Goal: Task Accomplishment & Management: Use online tool/utility

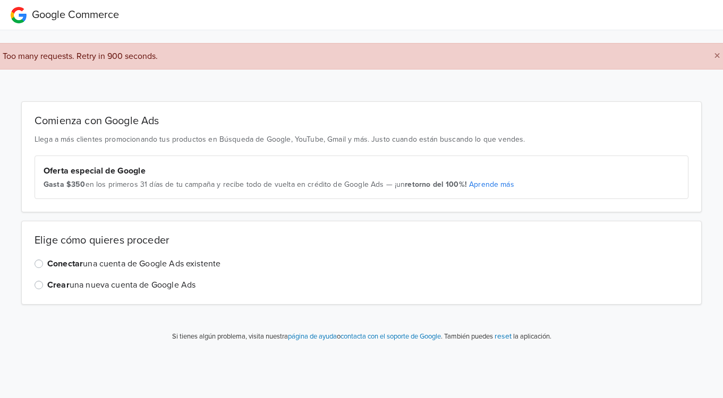
click at [47, 264] on label "Conectar una cuenta de Google Ads existente" at bounding box center [133, 264] width 173 height 13
click at [0, 0] on input "Conectar una cuenta de Google Ads existente" at bounding box center [0, 0] width 0 height 0
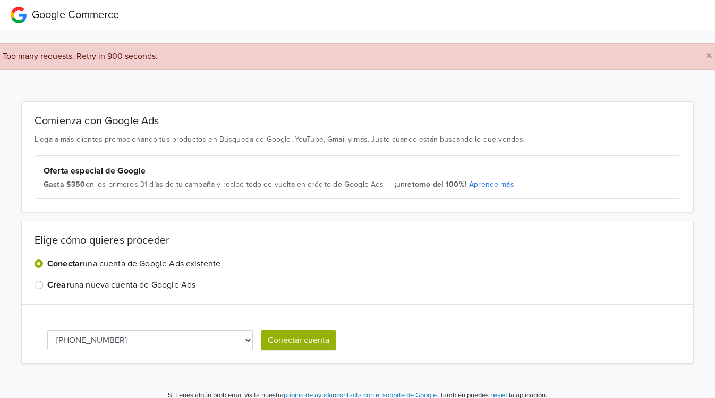
click at [301, 344] on button "Conectar cuenta" at bounding box center [298, 340] width 75 height 20
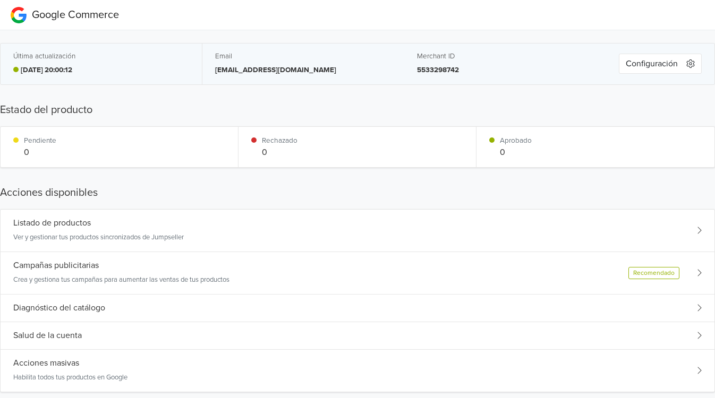
scroll to position [106, 0]
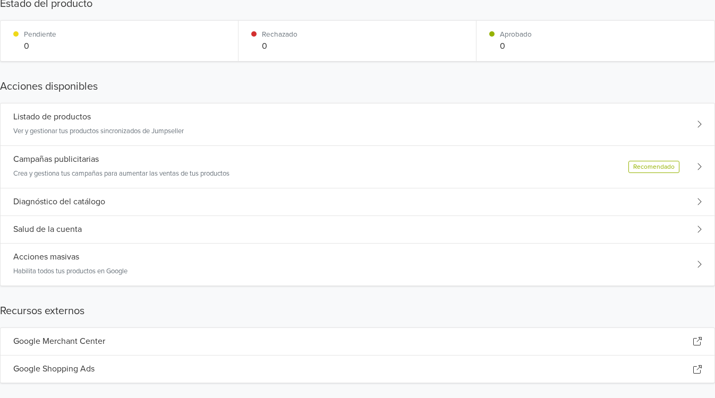
click at [696, 205] on div "Diagnóstico del catálogo" at bounding box center [358, 203] width 714 height 28
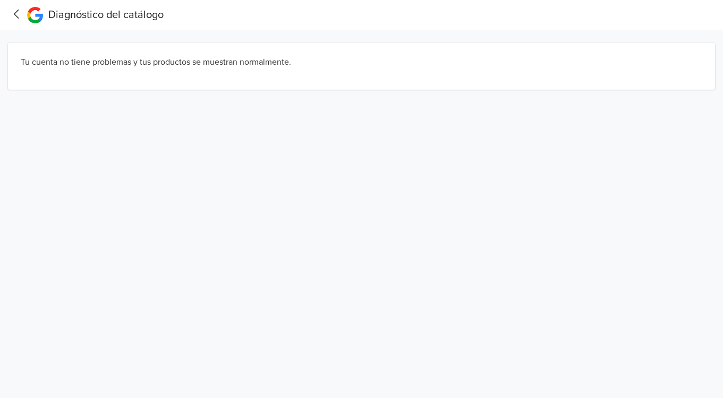
click at [16, 14] on icon at bounding box center [16, 13] width 16 height 13
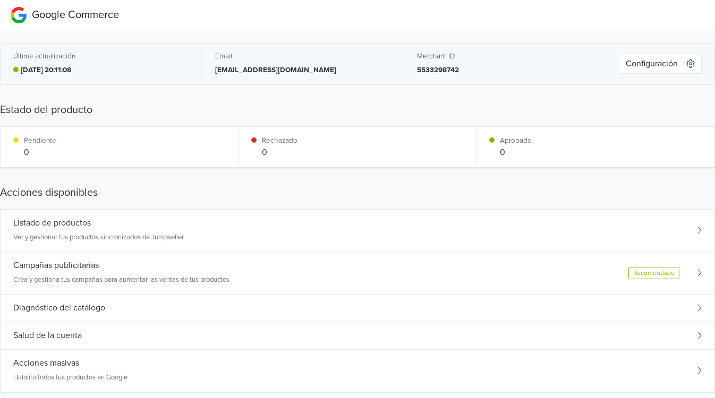
click at [290, 216] on div "Listado de productos Ver y gestionar tus productos sincronizados de Jumpseller" at bounding box center [358, 231] width 714 height 42
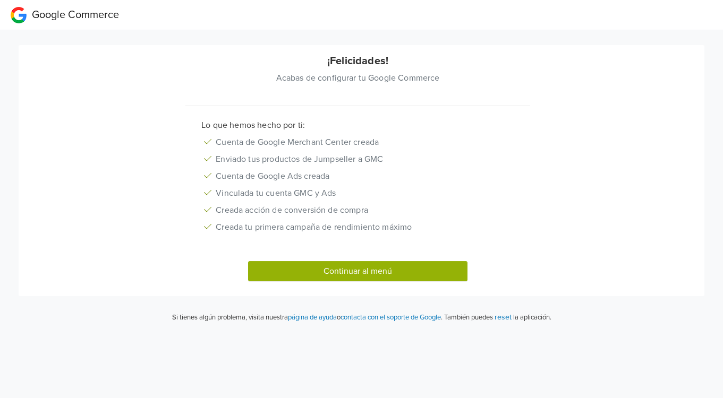
click at [390, 277] on button "Continuar al menú" at bounding box center [357, 271] width 219 height 20
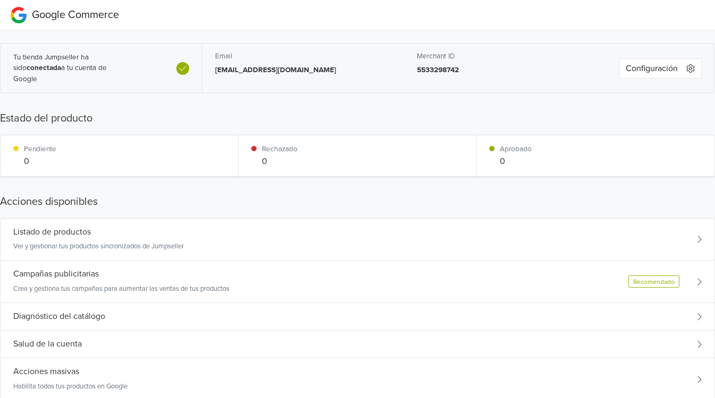
scroll to position [53, 0]
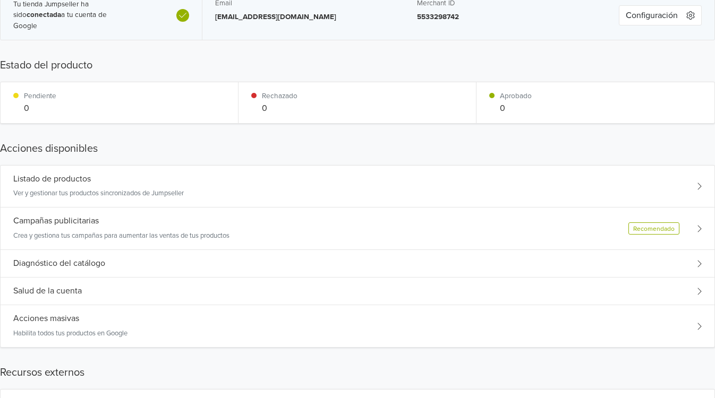
click at [418, 318] on div "Acciones masivas Habilita todos tus productos en Google" at bounding box center [358, 326] width 714 height 42
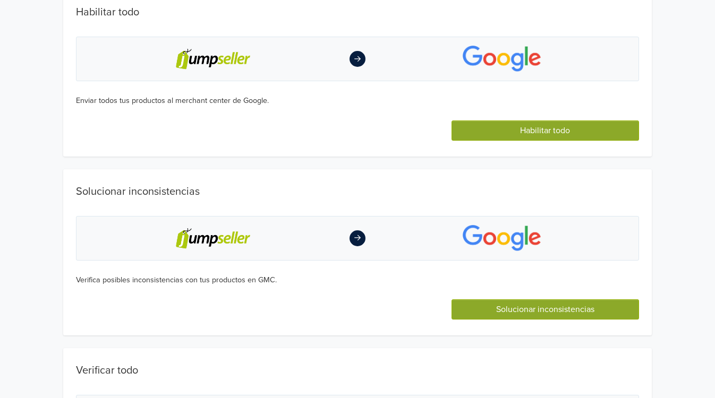
click at [542, 133] on button "Habilitar todo" at bounding box center [544, 131] width 187 height 20
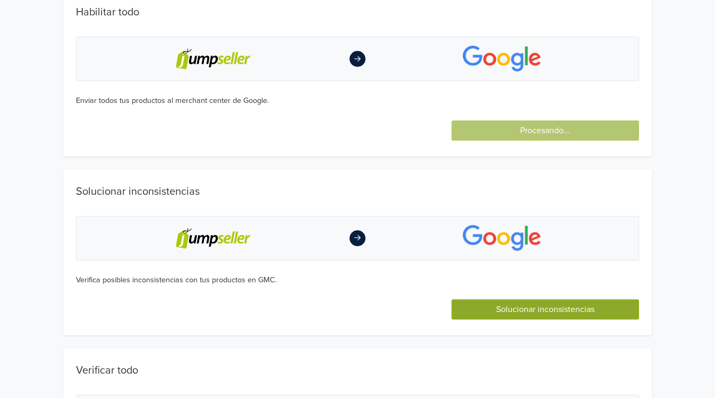
scroll to position [101, 0]
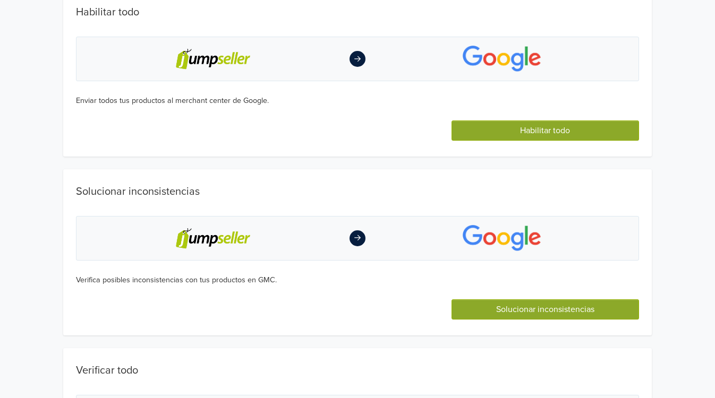
click at [546, 311] on button "Solucionar inconsistencias" at bounding box center [544, 310] width 187 height 20
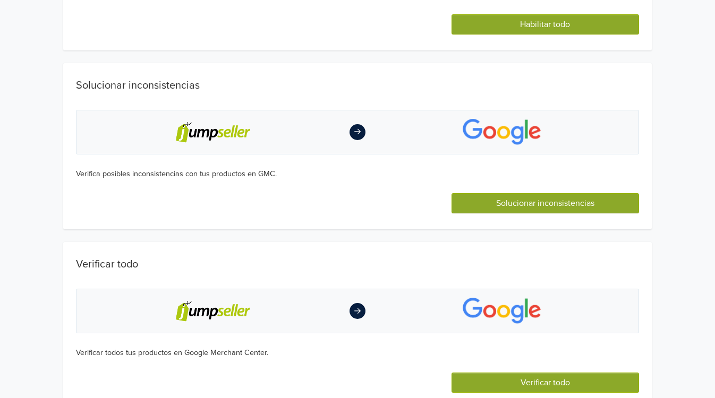
click at [524, 202] on button "Solucionar inconsistencias" at bounding box center [544, 203] width 187 height 20
click at [551, 378] on button "Verificar todo" at bounding box center [544, 383] width 187 height 20
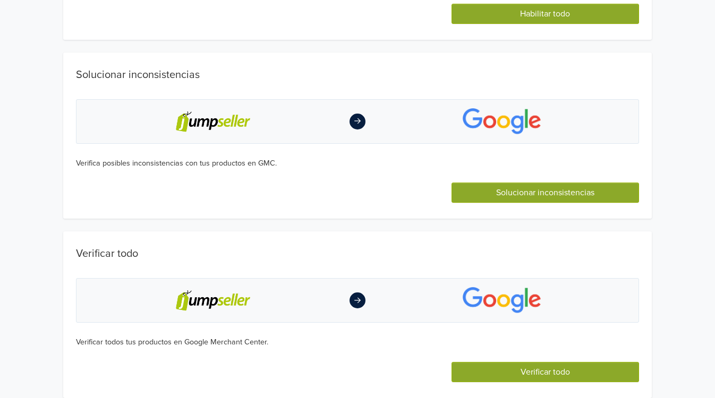
click at [523, 374] on button "Verificar todo" at bounding box center [544, 372] width 187 height 20
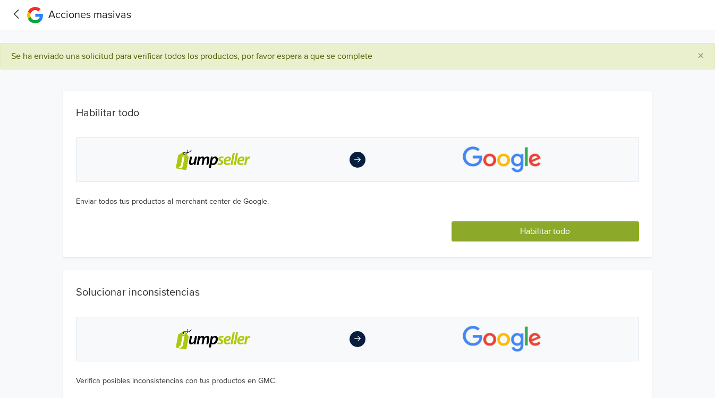
click at [546, 235] on button "Habilitar todo" at bounding box center [544, 231] width 187 height 20
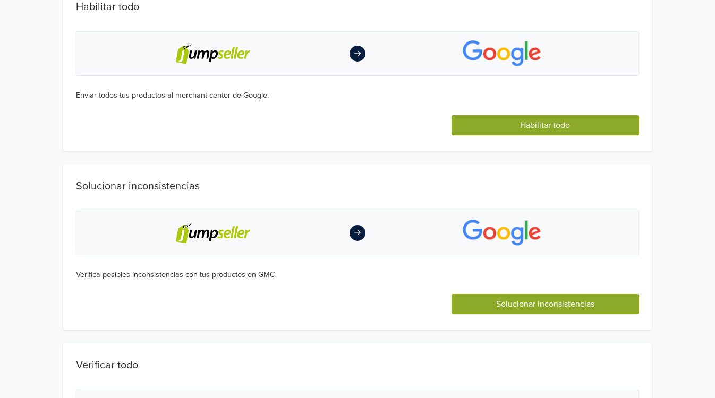
click at [548, 302] on button "Solucionar inconsistencias" at bounding box center [544, 304] width 187 height 20
click at [539, 126] on button "Habilitar todo" at bounding box center [544, 125] width 187 height 20
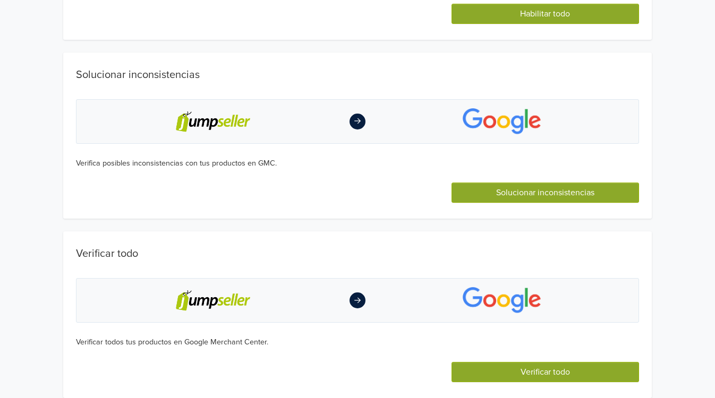
click at [551, 371] on button "Verificar todo" at bounding box center [544, 372] width 187 height 20
click at [561, 193] on button "Solucionar inconsistencias" at bounding box center [544, 193] width 187 height 20
